Goal: Check status: Check status

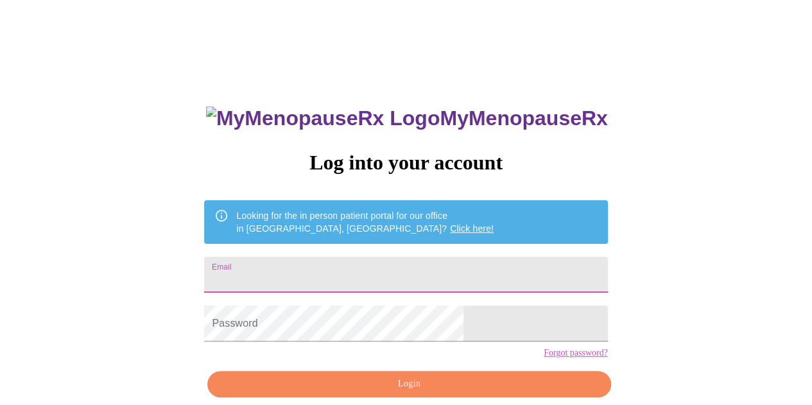
click at [329, 274] on input "Email" at bounding box center [405, 275] width 403 height 36
type input "[EMAIL_ADDRESS][DOMAIN_NAME]"
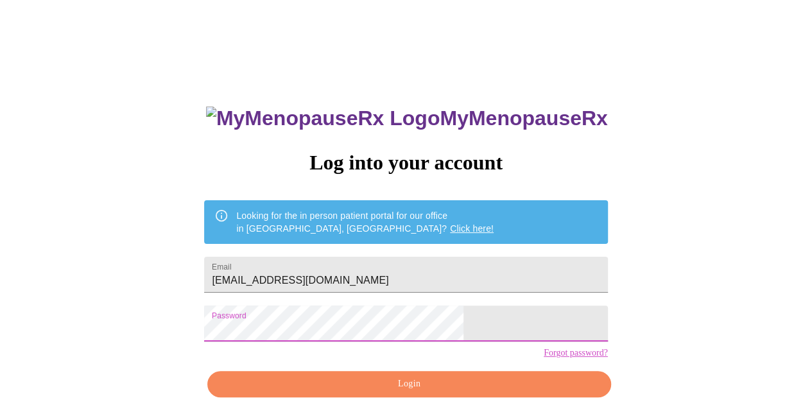
scroll to position [57, 0]
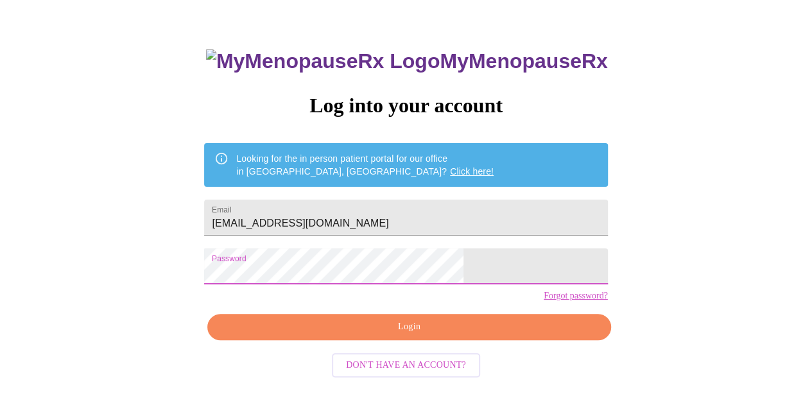
click at [407, 335] on span "Login" at bounding box center [409, 327] width 374 height 16
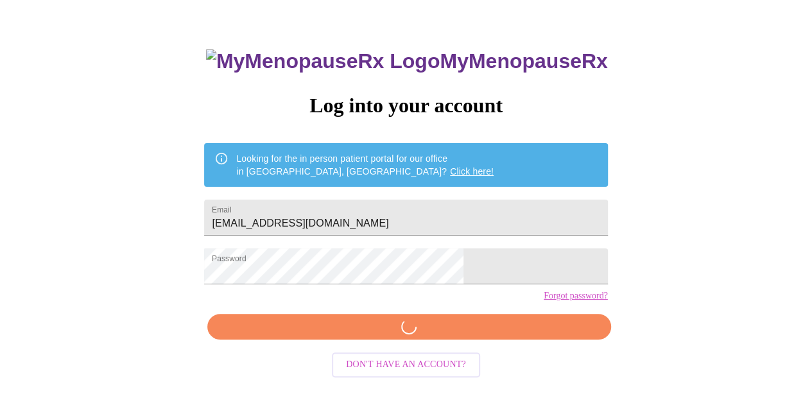
scroll to position [57, 0]
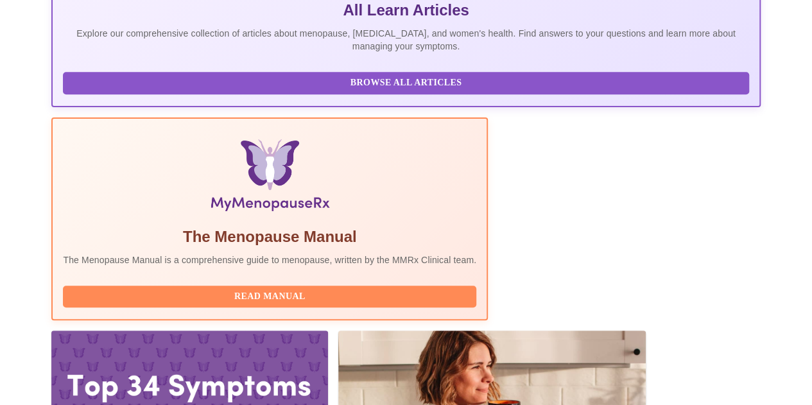
scroll to position [380, 0]
